Goal: Task Accomplishment & Management: Manage account settings

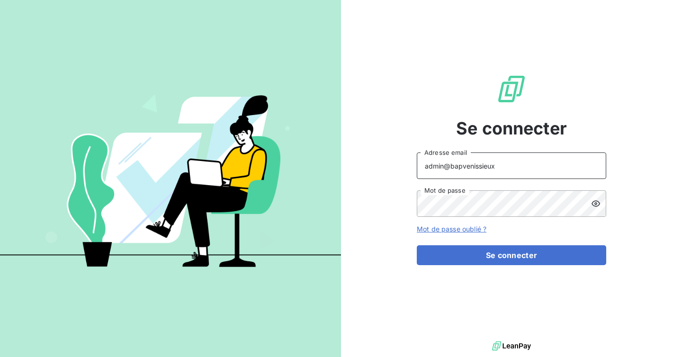
click at [504, 164] on input "admin@bapvenissieux" at bounding box center [511, 165] width 189 height 27
type input "admin@slimpay"
click at [417, 245] on button "Se connecter" at bounding box center [511, 255] width 189 height 20
click at [472, 169] on input "admin@slimpay" at bounding box center [511, 165] width 189 height 27
type input "admin@maire"
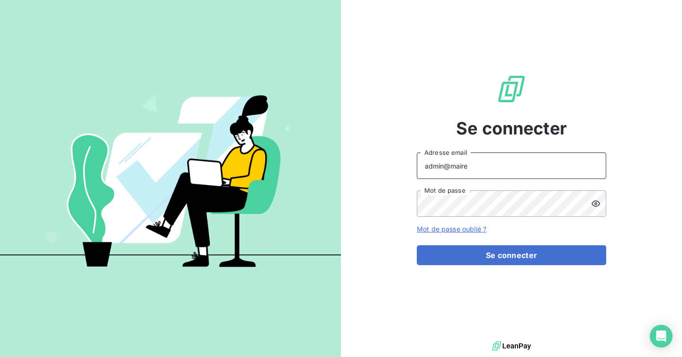
click at [417, 245] on button "Se connecter" at bounding box center [511, 255] width 189 height 20
